Goal: Task Accomplishment & Management: Manage account settings

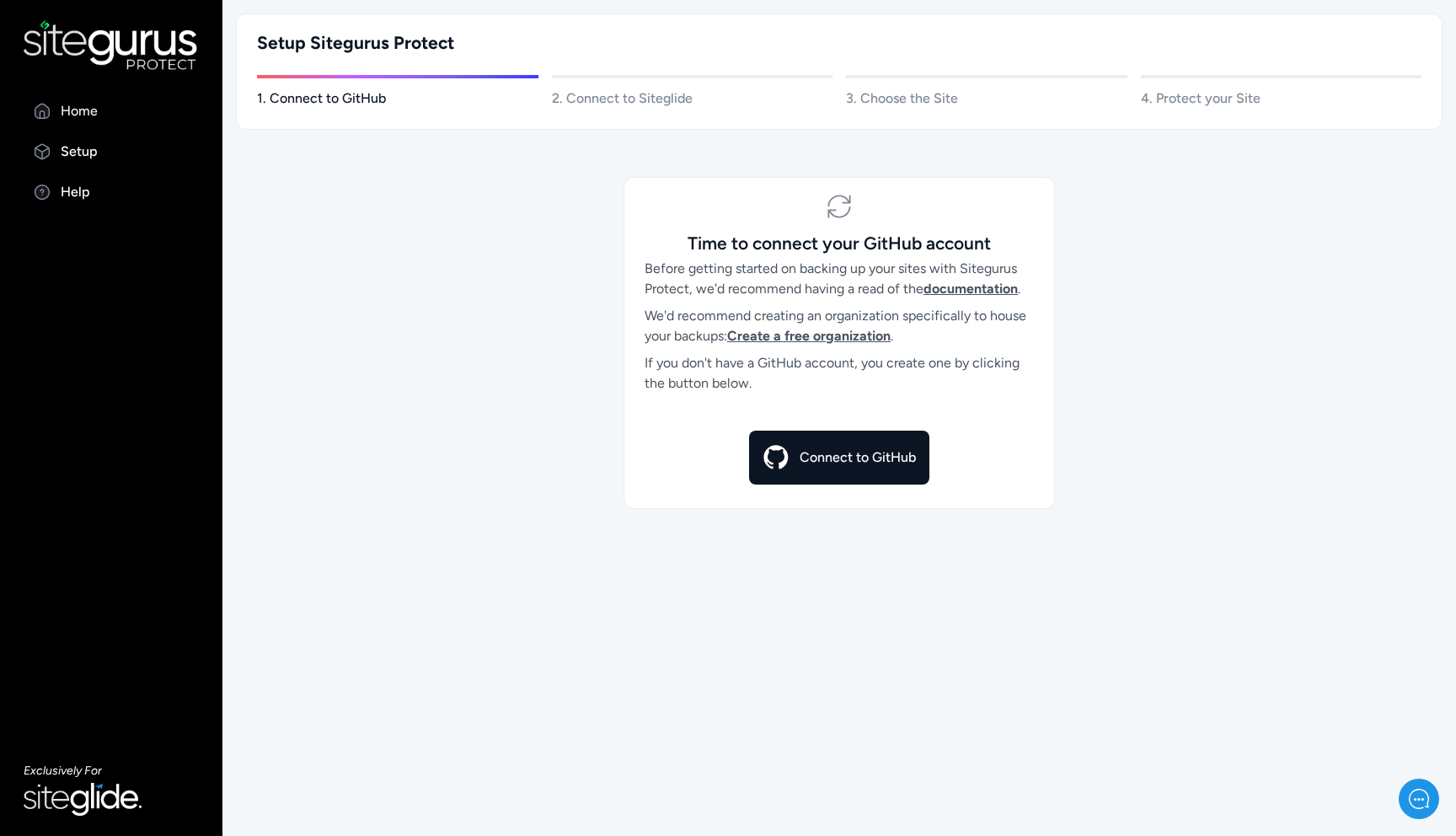
click at [85, 111] on p "Home" at bounding box center [79, 111] width 37 height 20
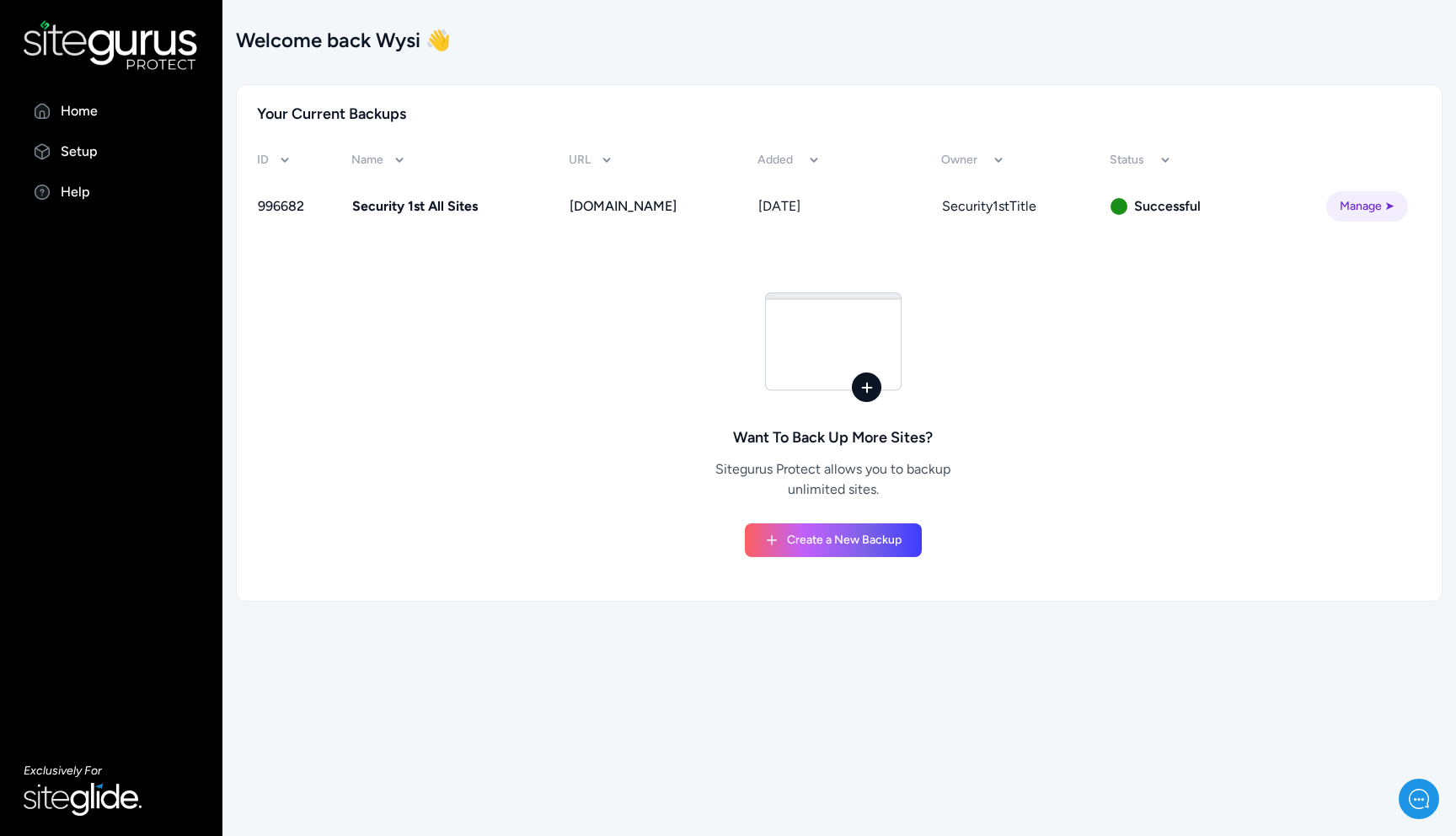
click at [1353, 211] on link "Manage ➤" at bounding box center [1367, 207] width 82 height 31
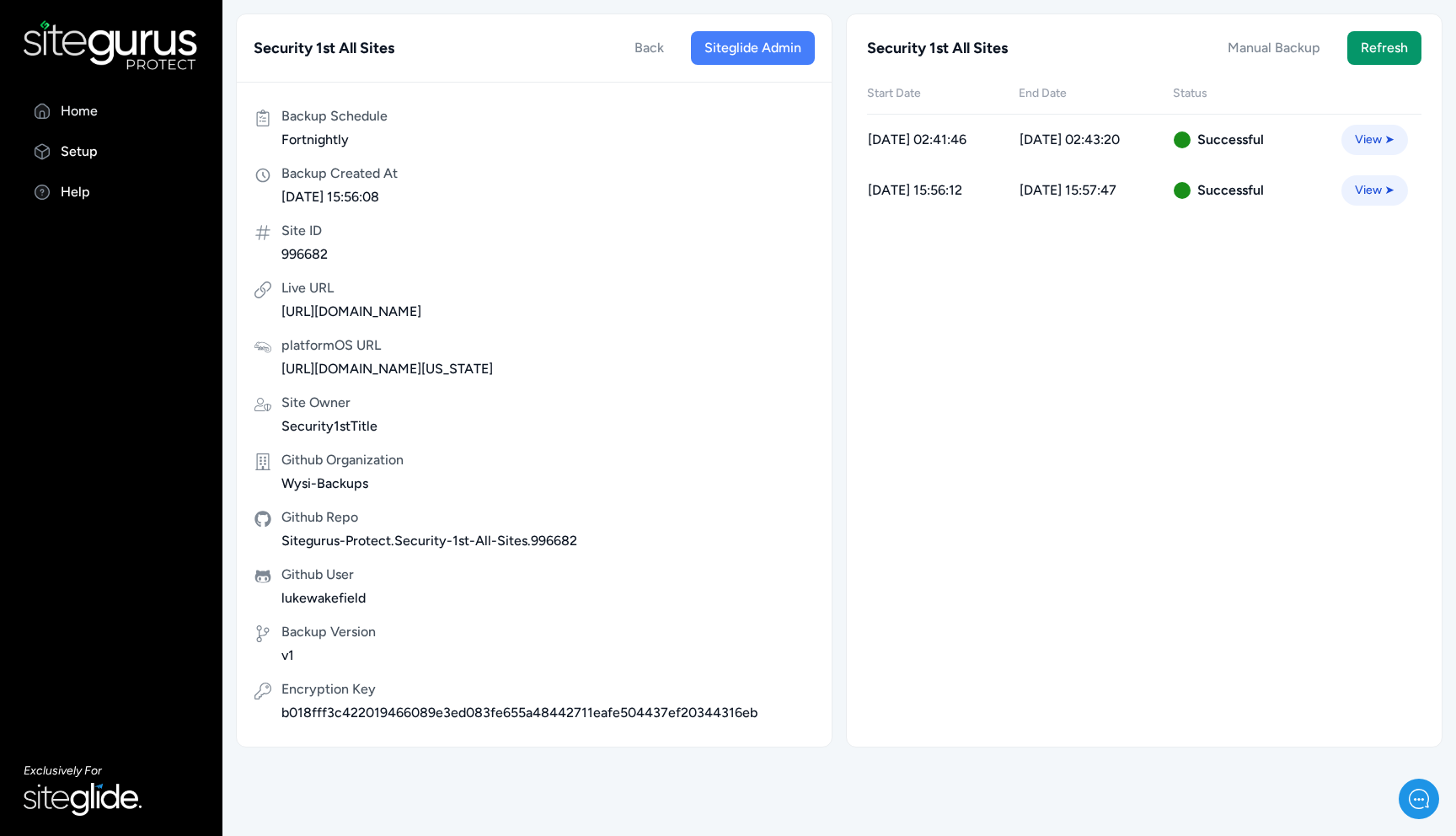
click at [94, 103] on p "Home" at bounding box center [79, 111] width 37 height 20
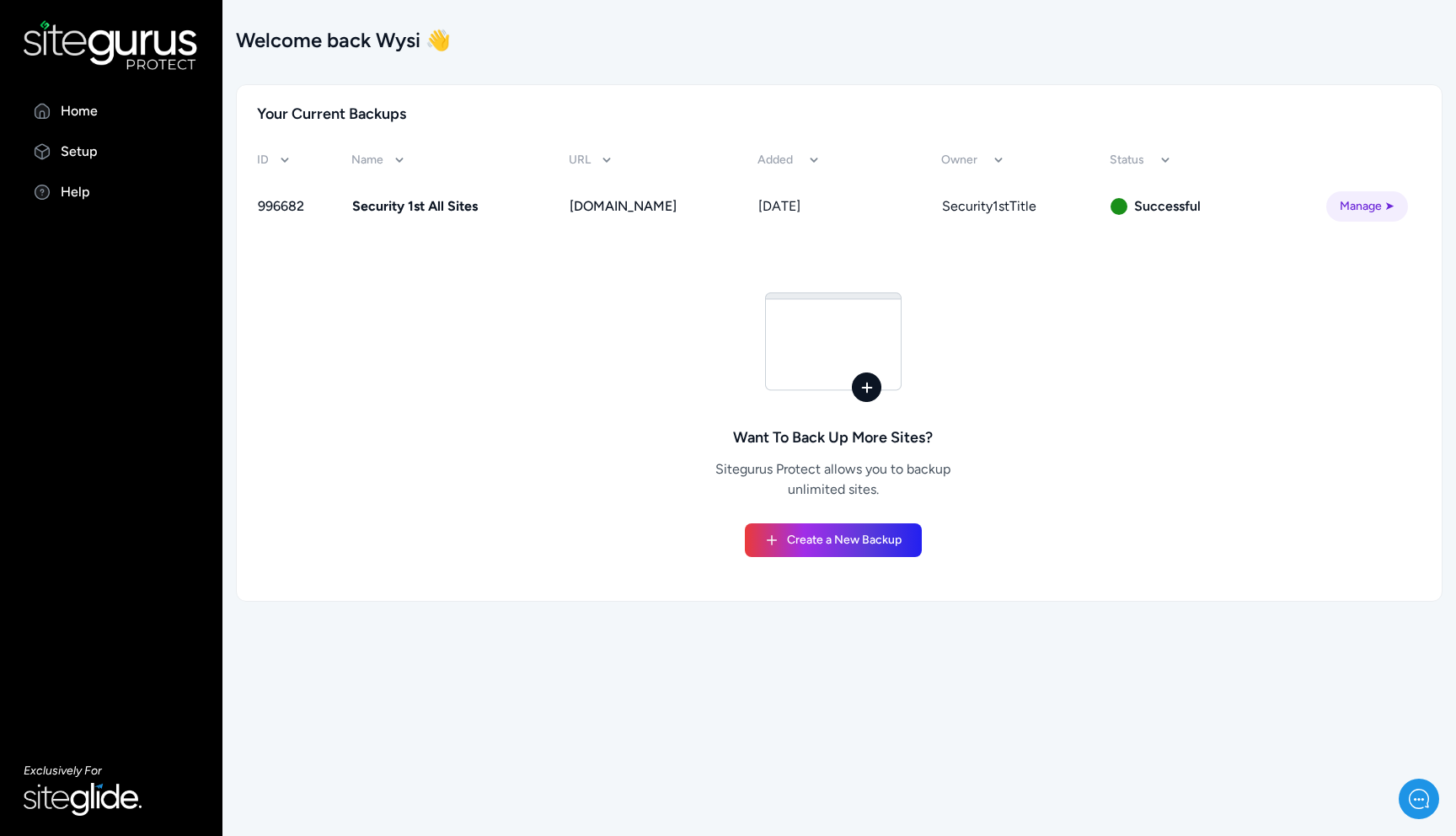
click at [869, 540] on span "Create a New Backup" at bounding box center [844, 540] width 115 height 17
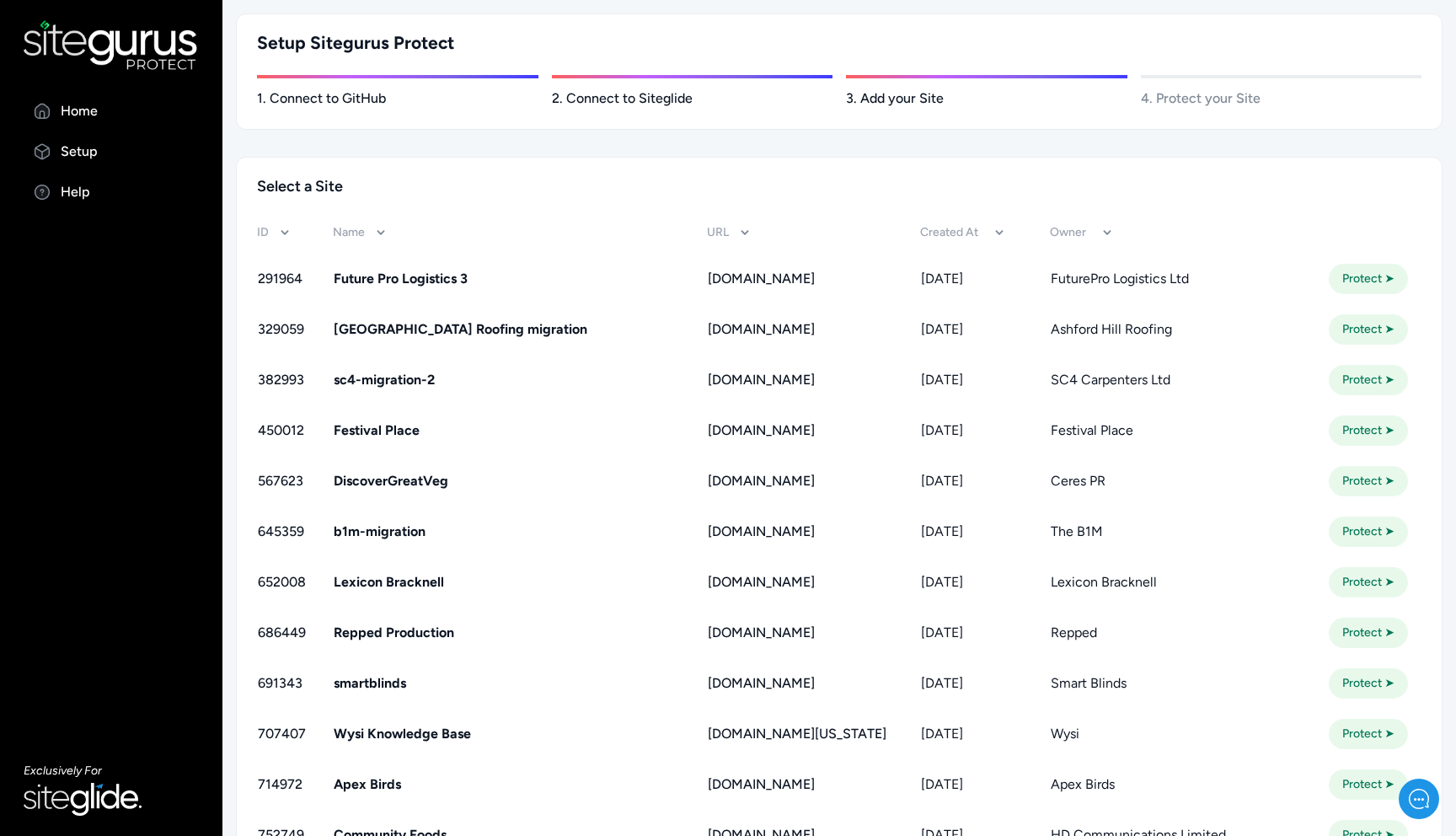
click at [1368, 282] on link "Protect ➤" at bounding box center [1368, 279] width 79 height 31
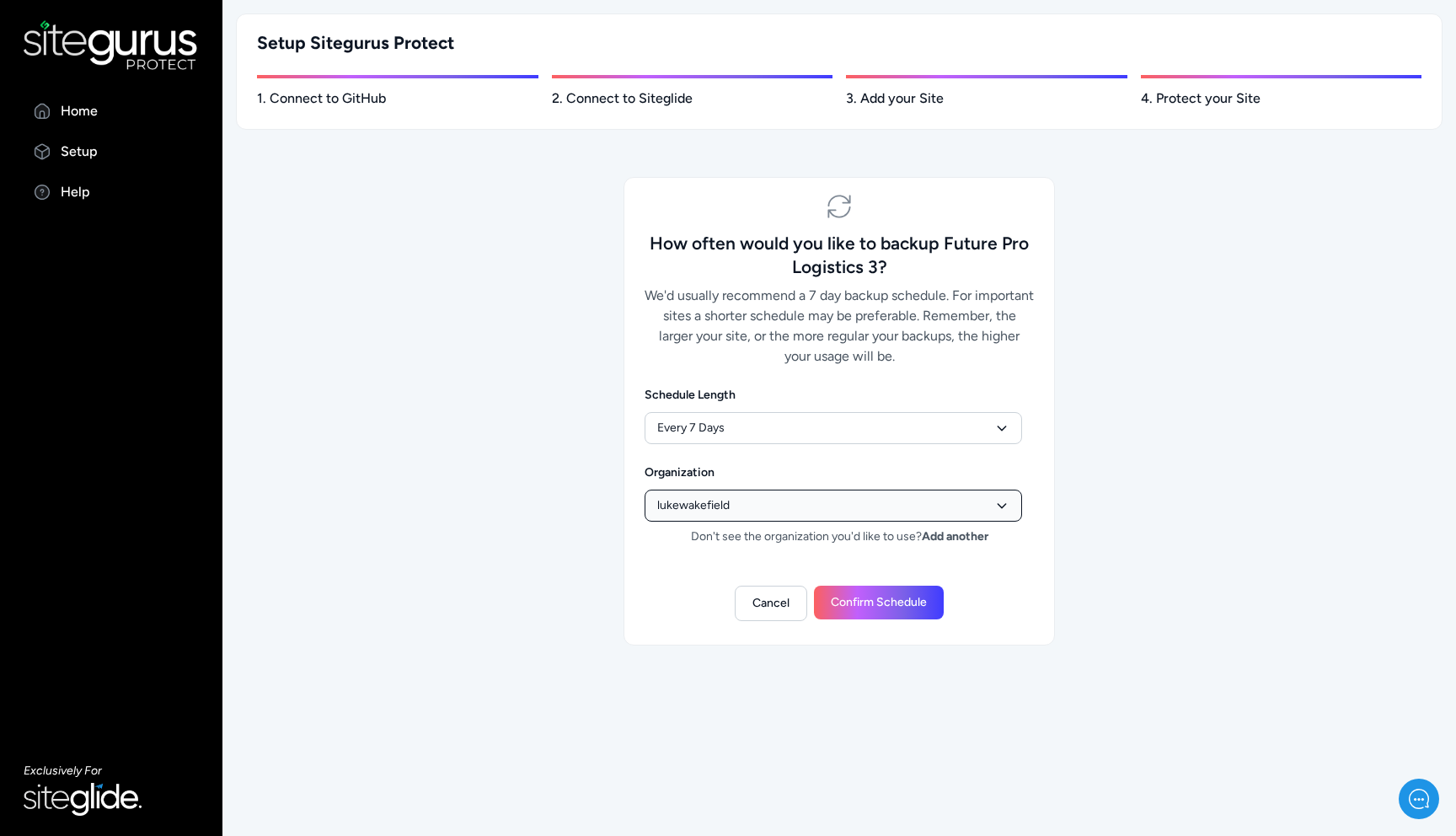
click at [796, 507] on select "lukewakefield SiteGurus Siteglide-Backups-LW Wysi-Backups" at bounding box center [833, 506] width 378 height 32
select select "[SECURITY_DATA]"
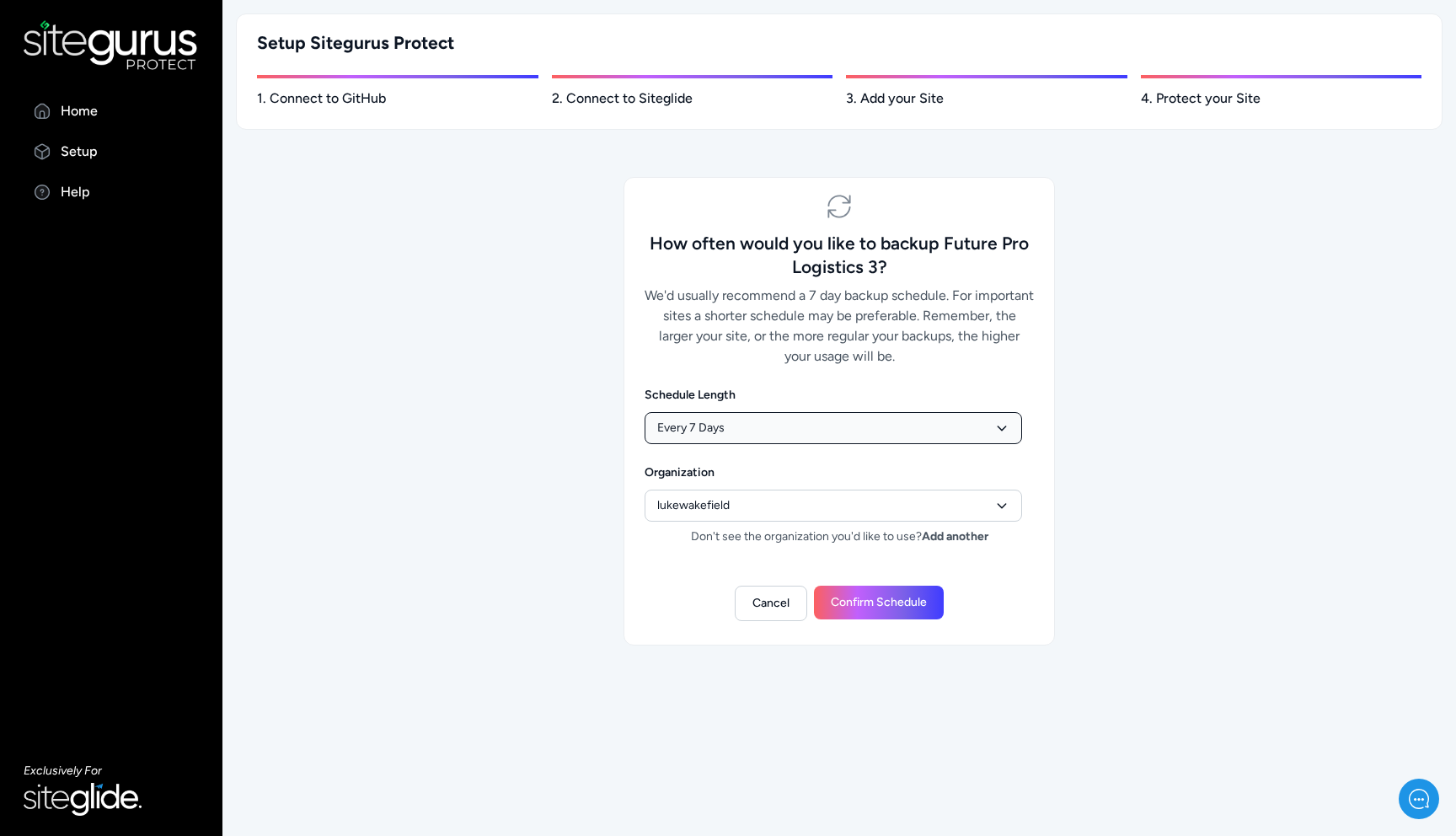
click at [793, 424] on select "Daily Every 2 Days Every 7 Days Fortnightly Monthly" at bounding box center [833, 428] width 378 height 32
select select "monthly"
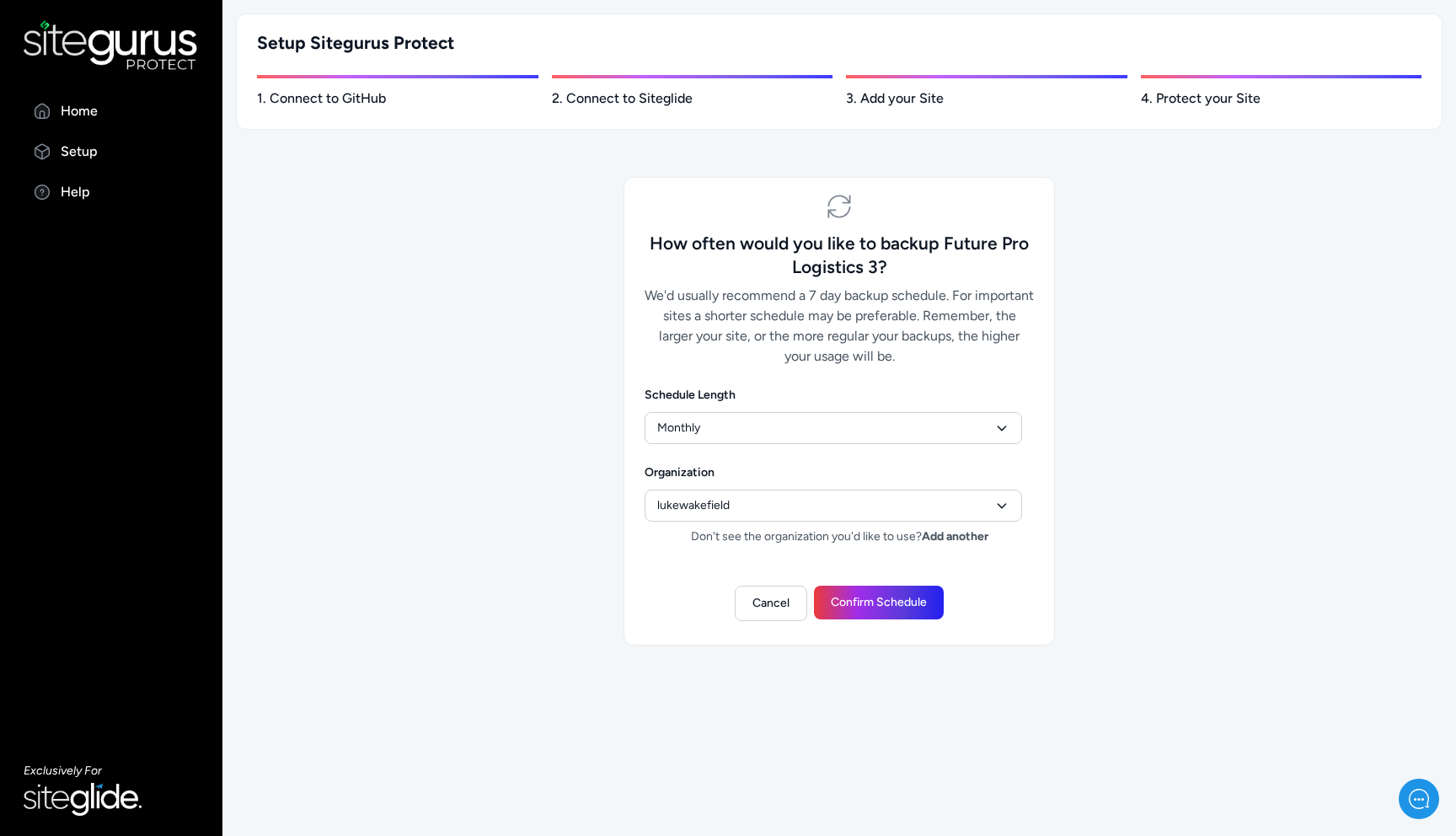
click at [895, 600] on button "Confirm Schedule" at bounding box center [879, 603] width 130 height 34
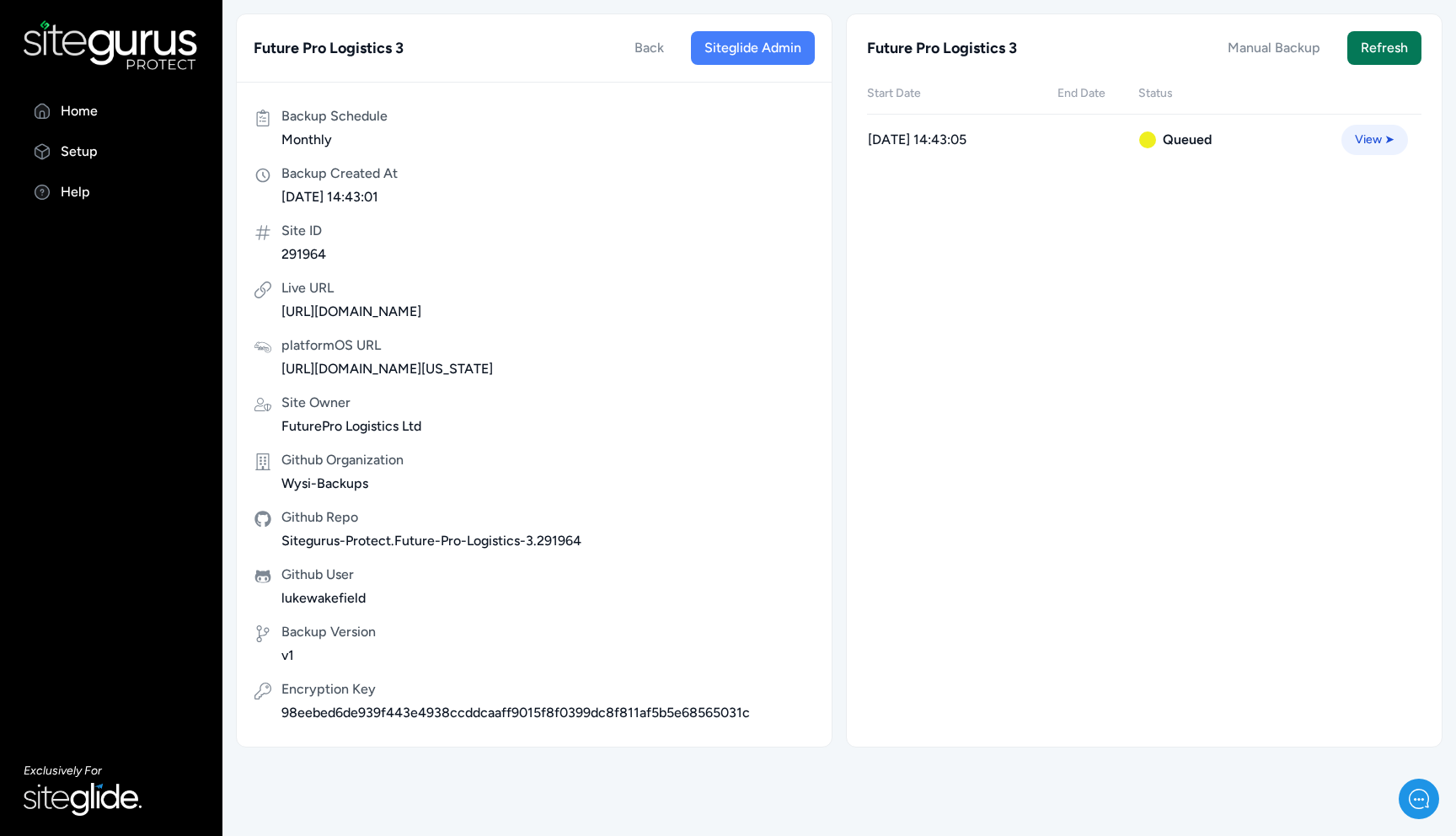
click at [1378, 62] on button "Refresh" at bounding box center [1384, 48] width 74 height 34
click at [1364, 138] on link "View ➤" at bounding box center [1374, 140] width 66 height 31
